Goal: Task Accomplishment & Management: Use online tool/utility

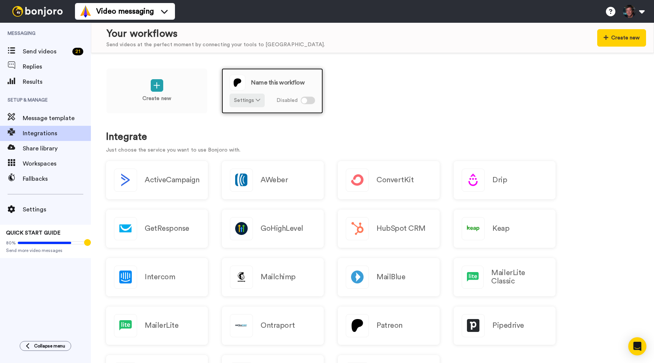
click at [310, 100] on div at bounding box center [308, 101] width 14 height 8
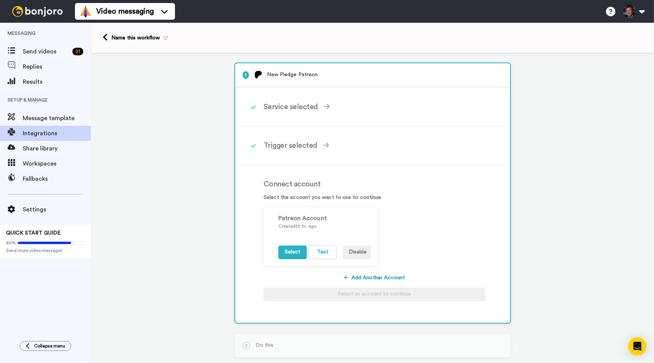
click at [369, 275] on button "Add Another Account" at bounding box center [375, 278] width 222 height 14
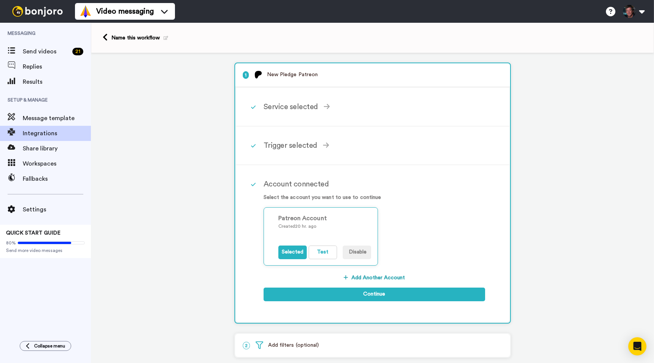
click at [125, 38] on div "Name this workflow" at bounding box center [139, 38] width 57 height 8
click at [104, 36] on icon at bounding box center [105, 37] width 5 height 8
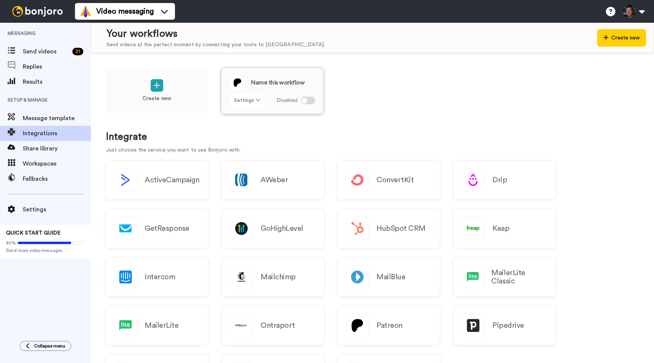
click at [251, 102] on button "Settings" at bounding box center [246, 101] width 35 height 14
click at [246, 142] on span "Remove" at bounding box center [247, 143] width 22 height 6
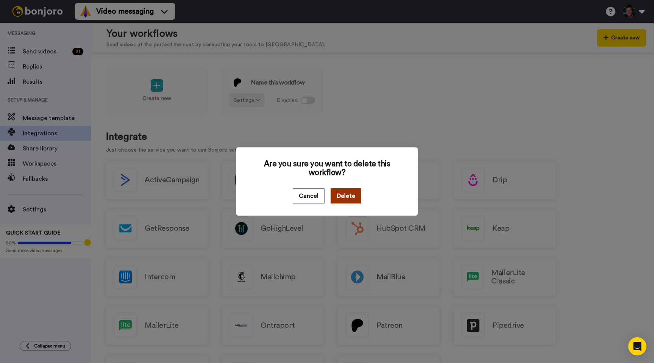
click at [340, 192] on button "Delete" at bounding box center [346, 195] width 31 height 15
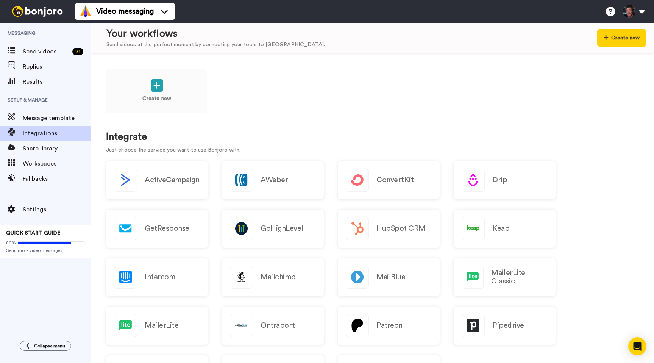
click at [275, 95] on div "Create new" at bounding box center [372, 96] width 533 height 56
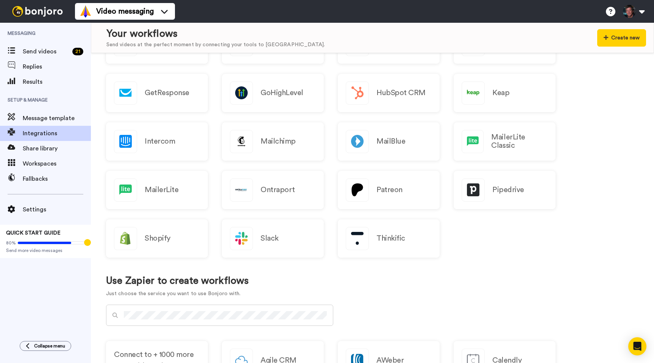
scroll to position [138, 0]
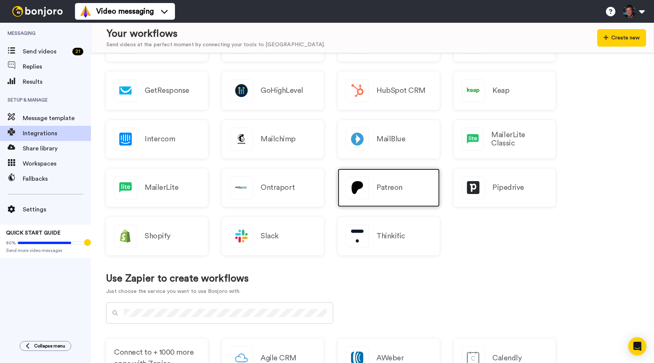
click at [403, 186] on div "Patreon" at bounding box center [389, 188] width 102 height 38
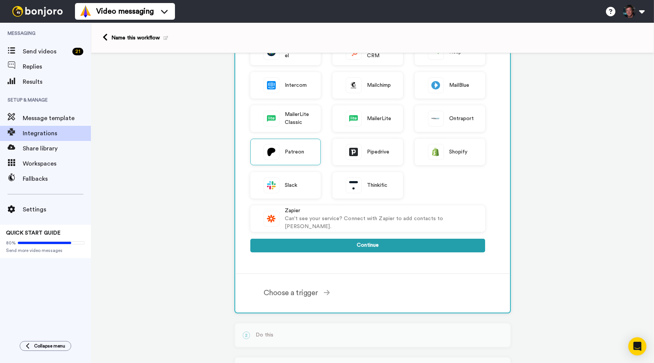
scroll to position [148, 0]
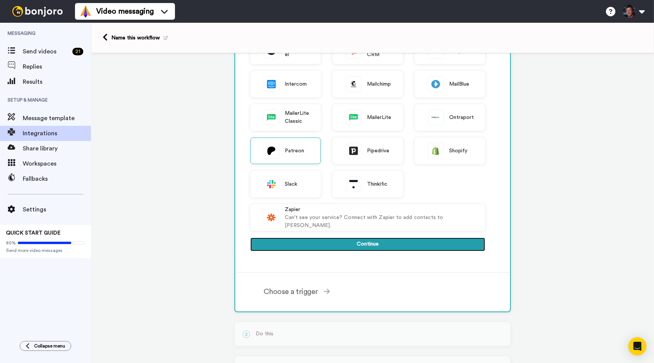
click at [327, 245] on button "Continue" at bounding box center [367, 244] width 235 height 14
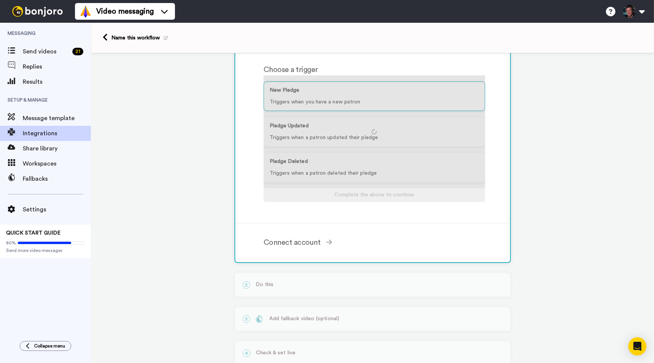
scroll to position [76, 0]
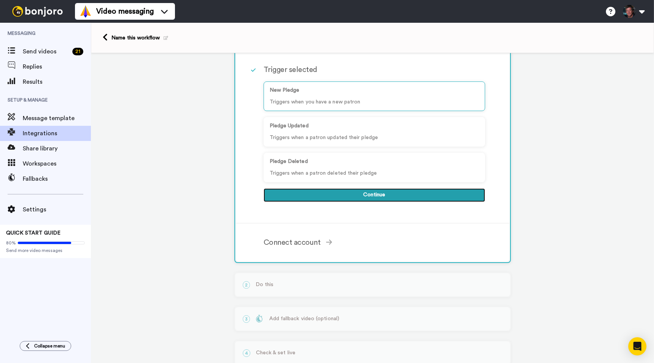
click at [367, 195] on button "Continue" at bounding box center [375, 195] width 222 height 14
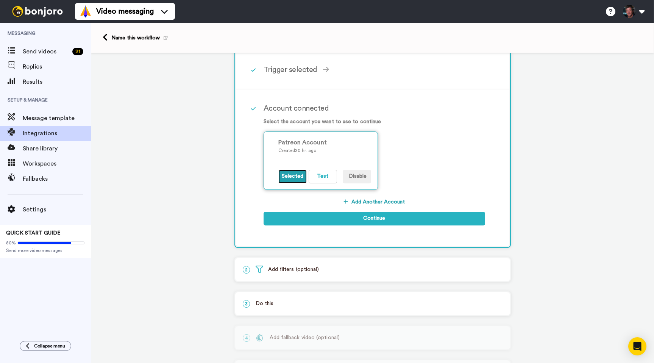
click at [296, 178] on button "Selected" at bounding box center [292, 177] width 28 height 14
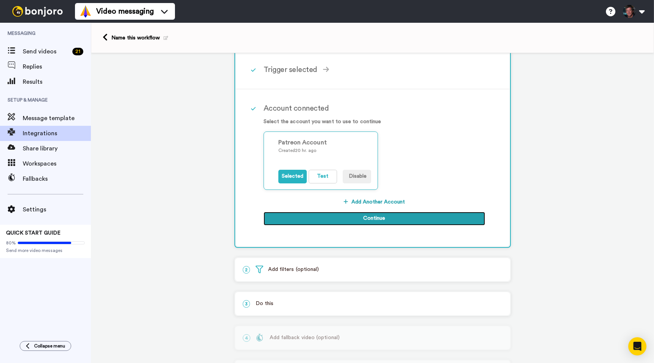
click at [354, 214] on button "Continue" at bounding box center [375, 219] width 222 height 14
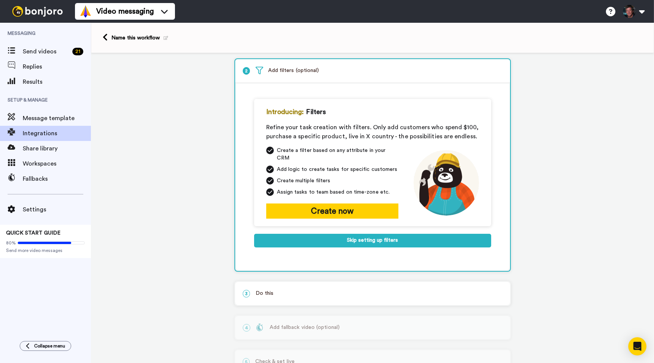
scroll to position [37, 0]
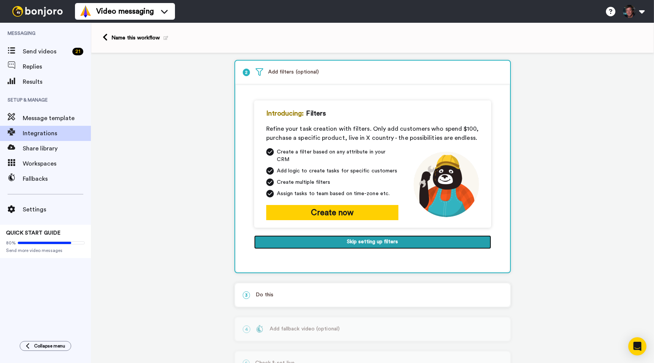
click at [378, 235] on button "Skip setting up filters" at bounding box center [372, 242] width 237 height 14
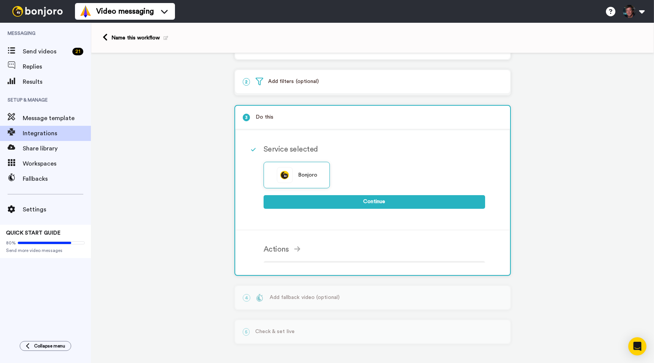
scroll to position [20, 0]
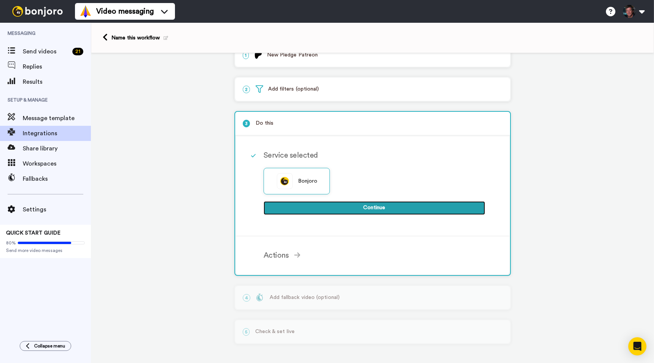
click at [368, 206] on button "Continue" at bounding box center [375, 208] width 222 height 14
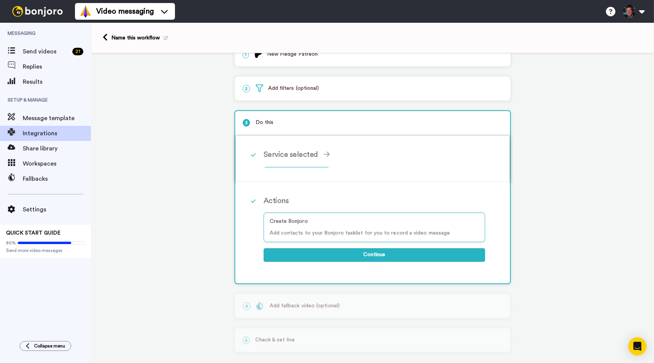
scroll to position [15, 0]
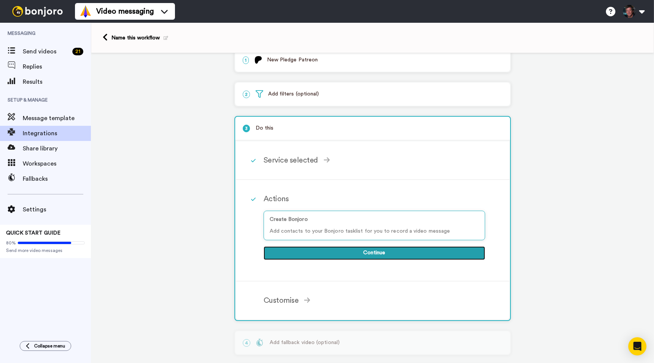
click at [380, 251] on button "Continue" at bounding box center [375, 253] width 222 height 14
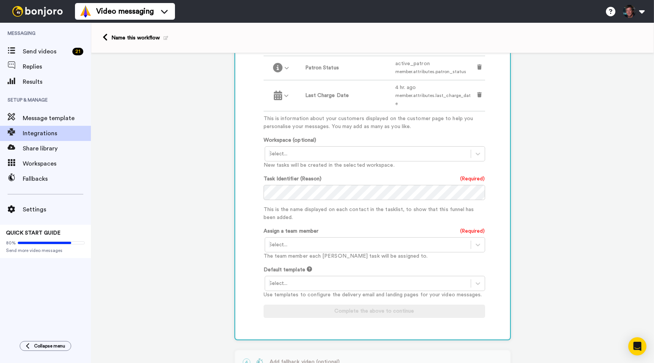
scroll to position [388, 0]
click at [479, 152] on icon at bounding box center [478, 153] width 5 height 3
click at [223, 152] on div "1 New Pledge Patreon Service selected ActiveCampaign AWeber Bonjoro ConvertKit …" at bounding box center [372, 46] width 563 height 762
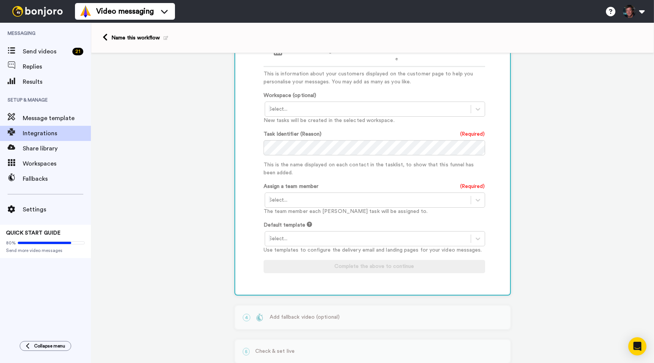
scroll to position [435, 0]
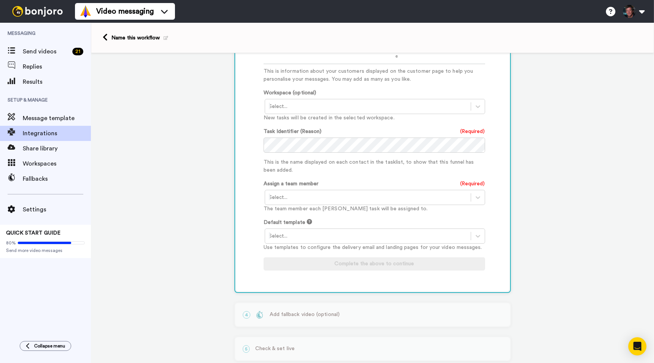
click at [410, 193] on div at bounding box center [368, 197] width 198 height 9
click at [344, 206] on div "[PERSON_NAME] <[PERSON_NAME][EMAIL_ADDRESS][DOMAIN_NAME]>" at bounding box center [376, 213] width 222 height 14
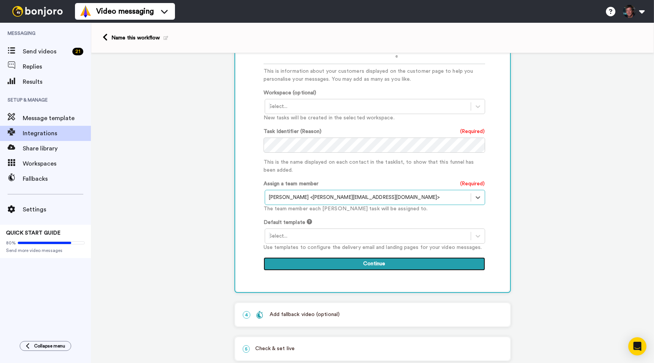
click at [357, 257] on button "Continue" at bounding box center [375, 264] width 222 height 14
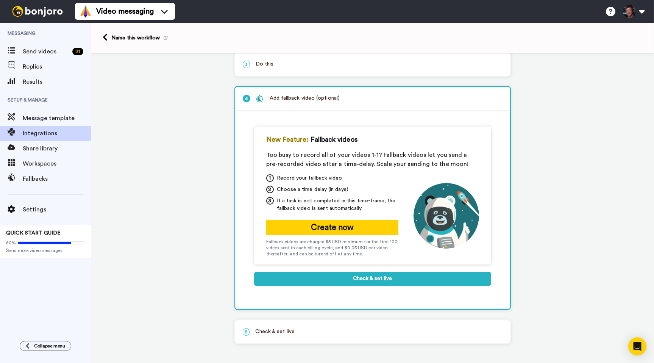
scroll to position [80, 0]
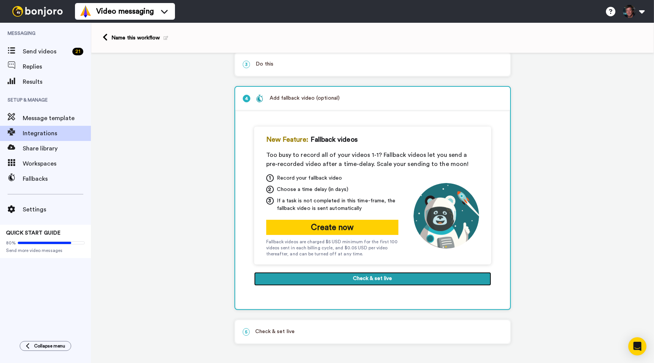
click at [390, 278] on button "Check & set live" at bounding box center [372, 279] width 237 height 14
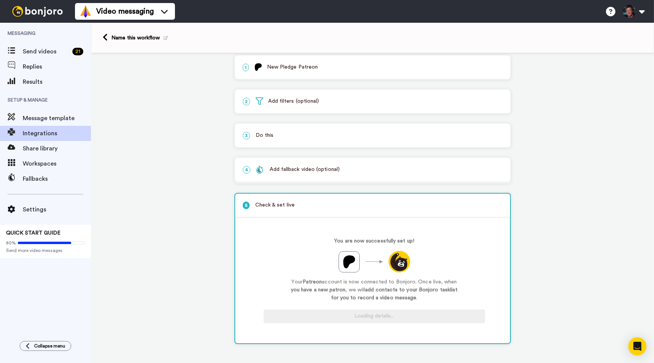
scroll to position [8, 0]
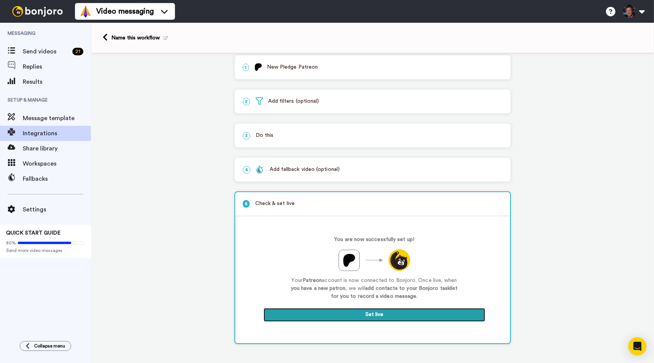
click at [364, 314] on button "Set live" at bounding box center [375, 315] width 222 height 14
